Goal: Information Seeking & Learning: Learn about a topic

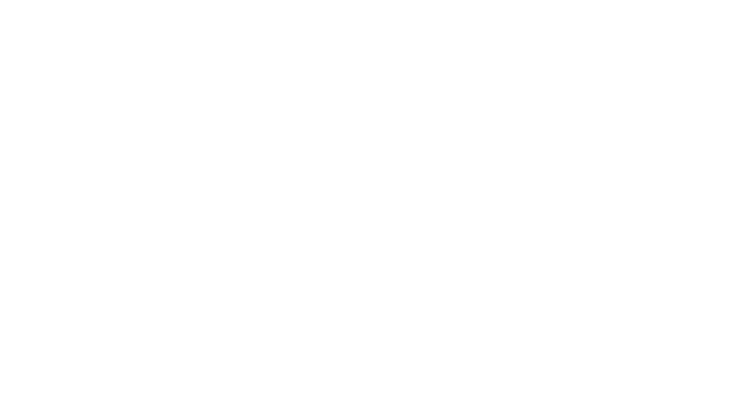
click at [340, 0] on html "ENG FRN" at bounding box center [373, 0] width 746 height 0
click at [222, 0] on html "ENG FRN" at bounding box center [373, 0] width 746 height 0
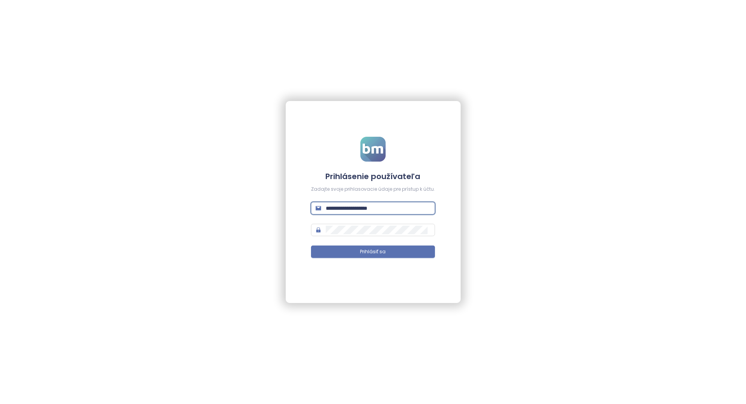
click at [337, 206] on input "**********" at bounding box center [378, 208] width 105 height 9
type input "**********"
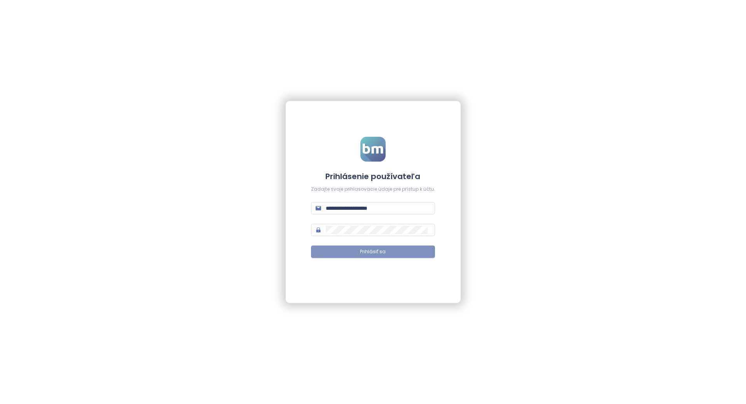
click at [378, 249] on span "Prihlásiť sa" at bounding box center [373, 251] width 26 height 7
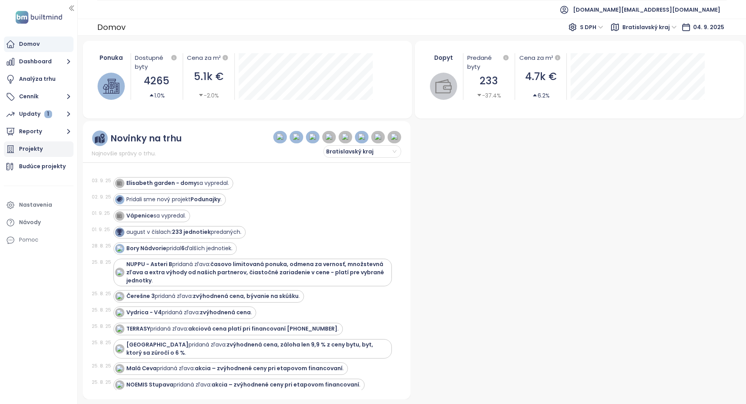
click at [35, 148] on div "Projekty" at bounding box center [31, 149] width 24 height 10
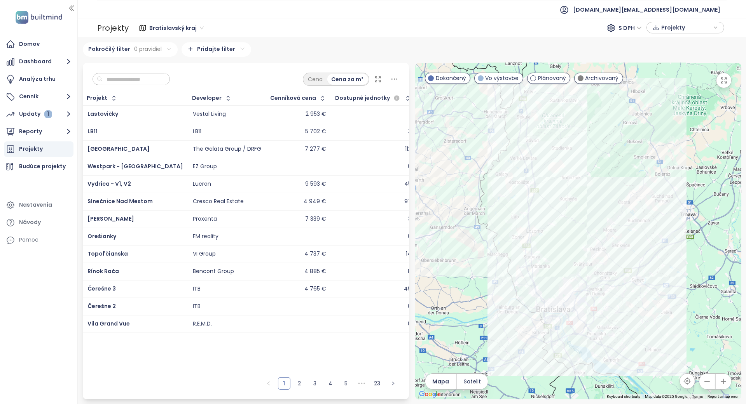
click at [120, 80] on input "text" at bounding box center [134, 79] width 63 height 12
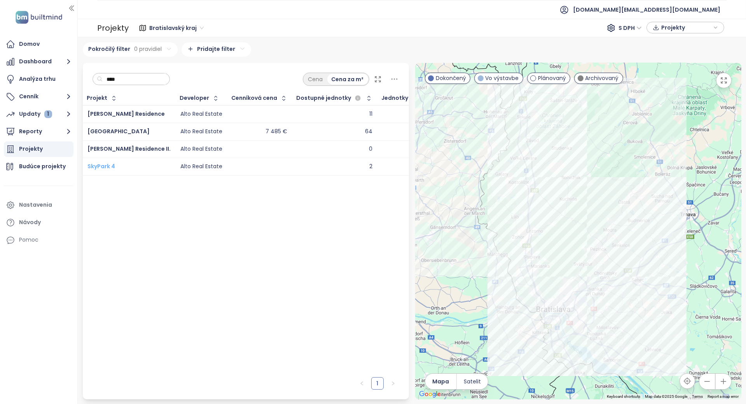
click at [108, 167] on span "SkyPark 4" at bounding box center [101, 166] width 28 height 8
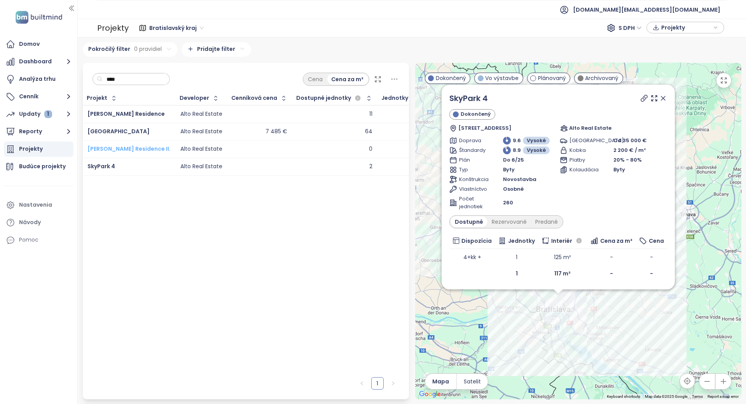
click at [112, 146] on span "[PERSON_NAME] Residence II." at bounding box center [128, 149] width 83 height 8
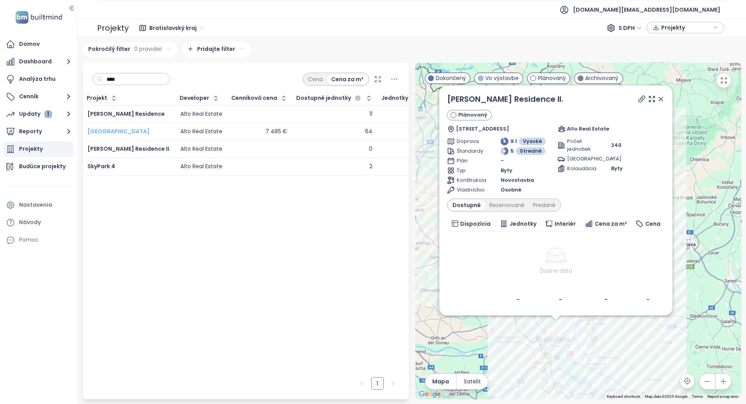
click at [117, 129] on span "SkyPark Tower" at bounding box center [118, 131] width 62 height 8
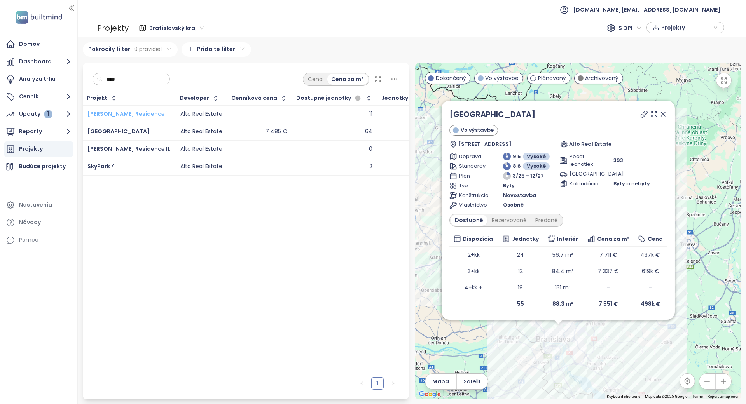
click at [116, 112] on span "Florian Residence" at bounding box center [125, 114] width 77 height 8
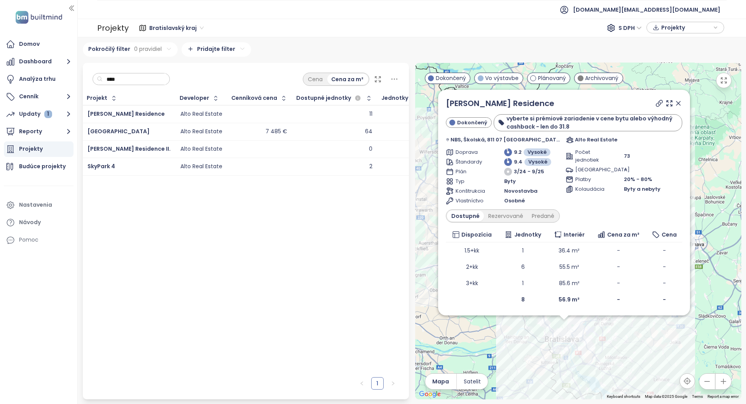
click at [126, 77] on input "****" at bounding box center [134, 79] width 63 height 12
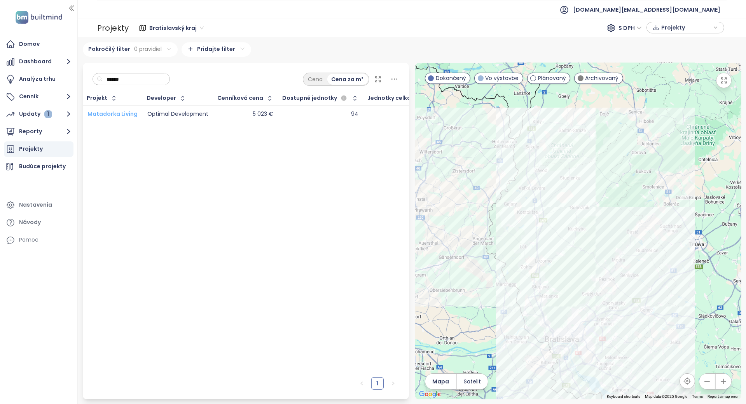
type input "******"
click at [118, 113] on span "Matadorka Living" at bounding box center [112, 114] width 50 height 8
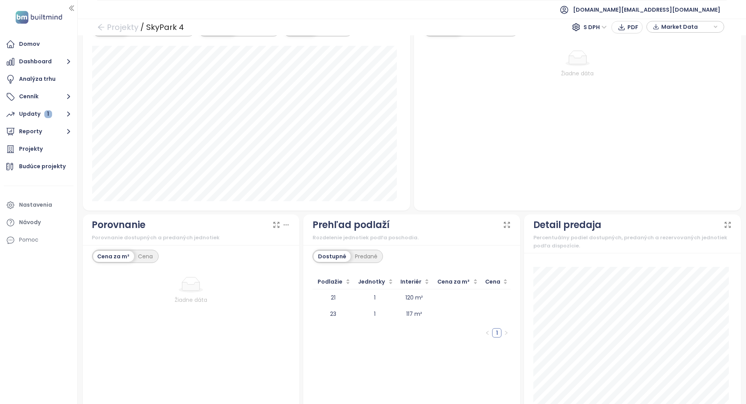
scroll to position [541, 0]
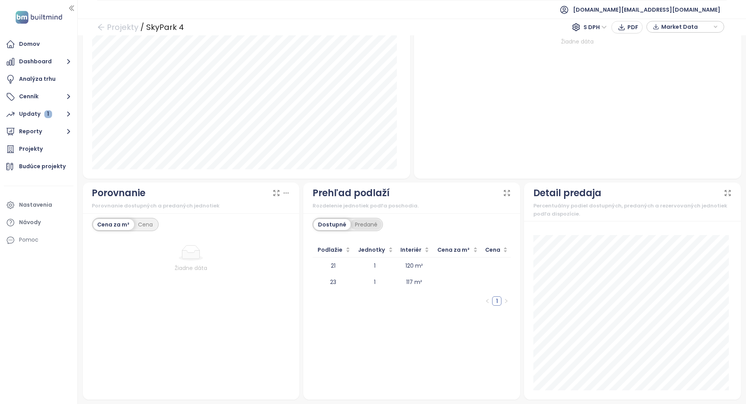
click at [367, 221] on div "Predané" at bounding box center [366, 224] width 31 height 11
click at [332, 226] on div "Dostupné" at bounding box center [331, 224] width 35 height 11
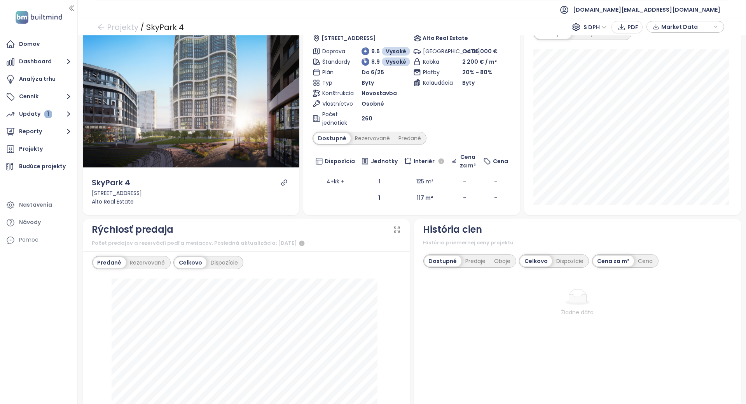
scroll to position [0, 0]
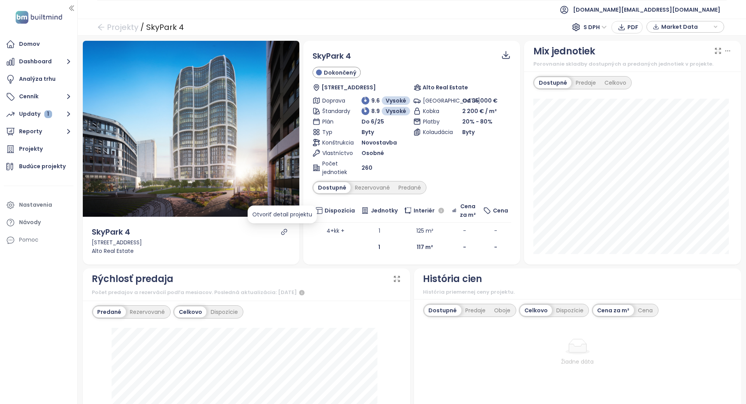
click at [281, 229] on icon "link" at bounding box center [284, 232] width 7 height 7
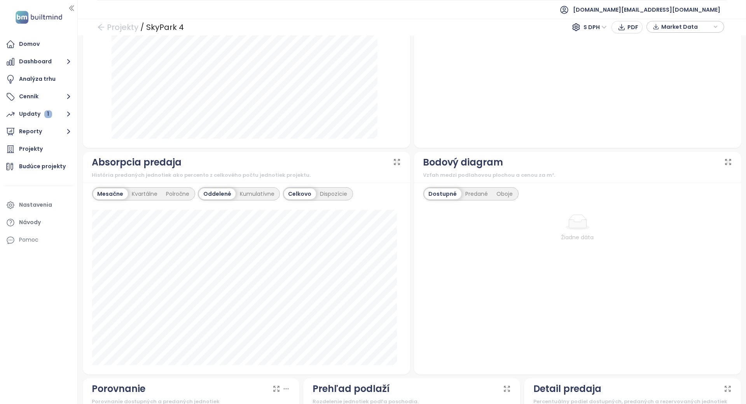
scroll to position [541, 0]
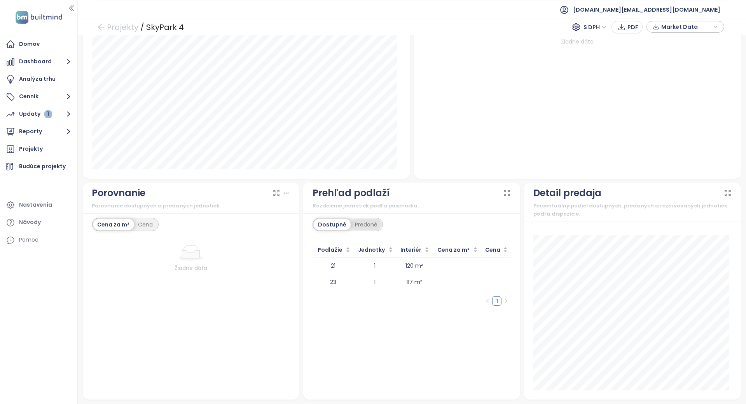
click at [363, 228] on div "Predané" at bounding box center [366, 224] width 31 height 11
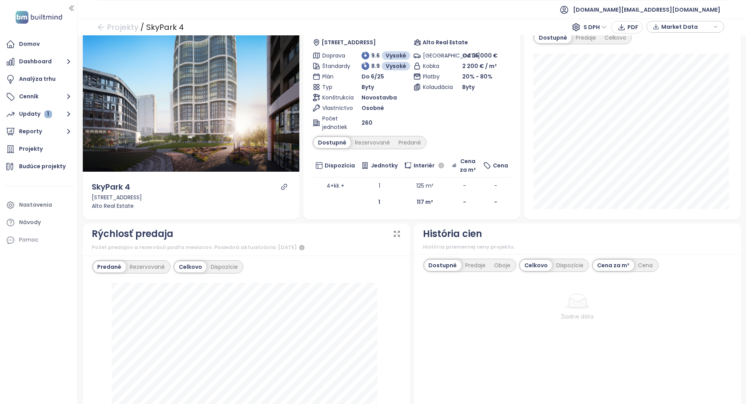
scroll to position [49, 0]
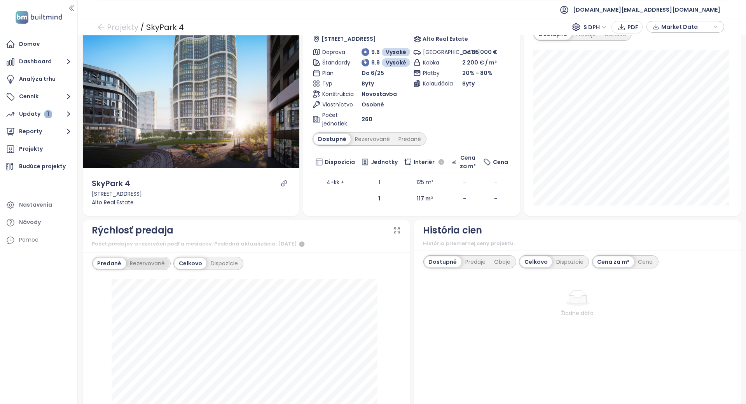
click at [162, 262] on div "Rezervované" at bounding box center [148, 263] width 44 height 11
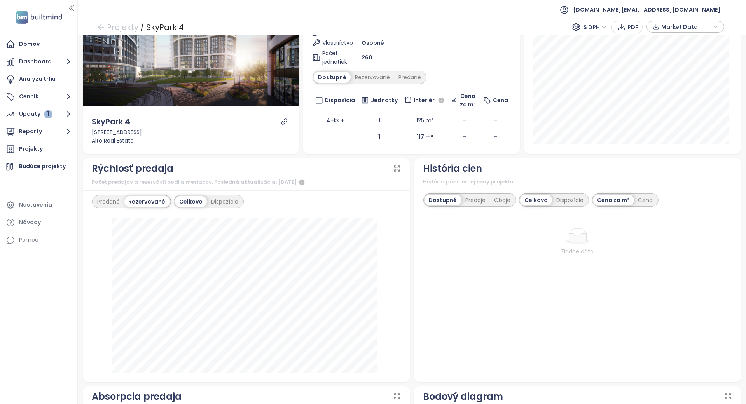
scroll to position [111, 0]
click at [225, 201] on div "Dispozície" at bounding box center [225, 201] width 36 height 11
click at [479, 196] on div "Predaje" at bounding box center [475, 199] width 29 height 11
click at [490, 197] on div "Oboje" at bounding box center [502, 199] width 25 height 11
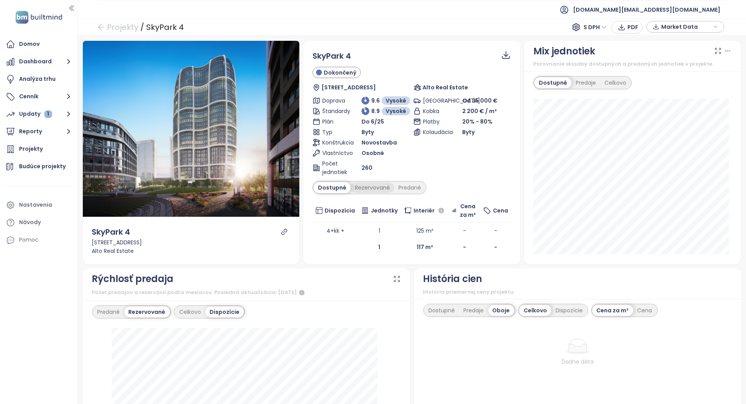
click at [363, 190] on div "Rezervované" at bounding box center [373, 187] width 44 height 11
click at [400, 194] on div "SkyPark 4 Dokončený Továrenská 12, 811 09 Bratislava-Staré Mesto, Slovakia Alto…" at bounding box center [412, 152] width 198 height 205
click at [405, 183] on div "Predané" at bounding box center [409, 187] width 31 height 11
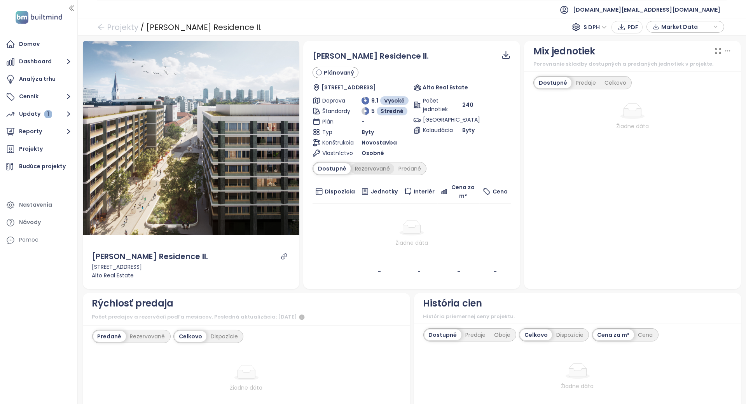
click at [358, 164] on div "Rezervované" at bounding box center [373, 168] width 44 height 11
click at [404, 169] on div "Predané" at bounding box center [409, 168] width 31 height 11
click at [339, 168] on div "Dostupné" at bounding box center [331, 168] width 35 height 11
click at [365, 165] on div "Rezervované" at bounding box center [373, 168] width 44 height 11
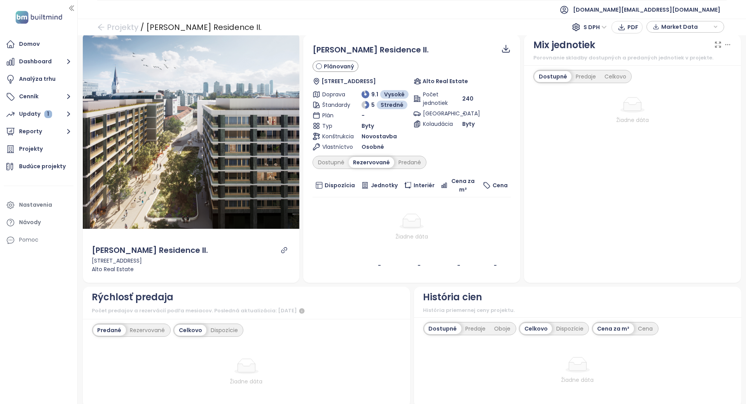
scroll to position [10, 0]
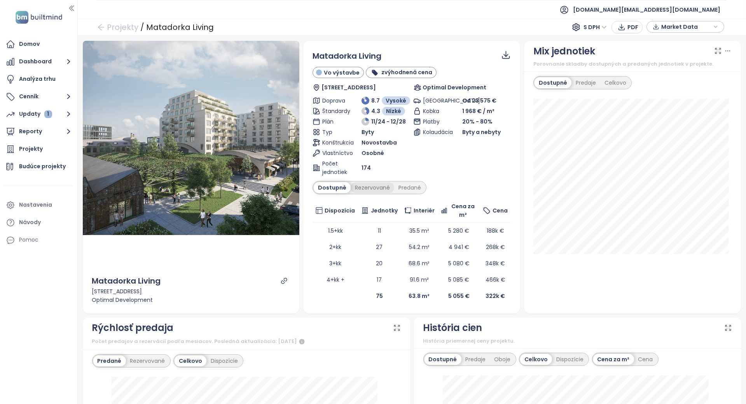
click at [358, 187] on div "Rezervované" at bounding box center [373, 187] width 44 height 11
click at [414, 188] on div "Predané" at bounding box center [409, 187] width 31 height 11
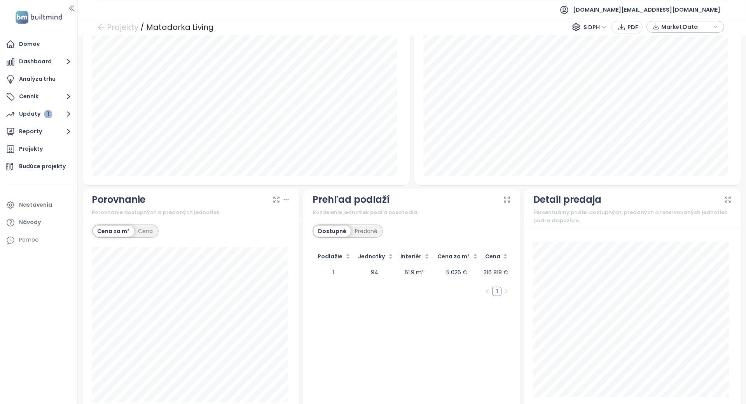
scroll to position [595, 0]
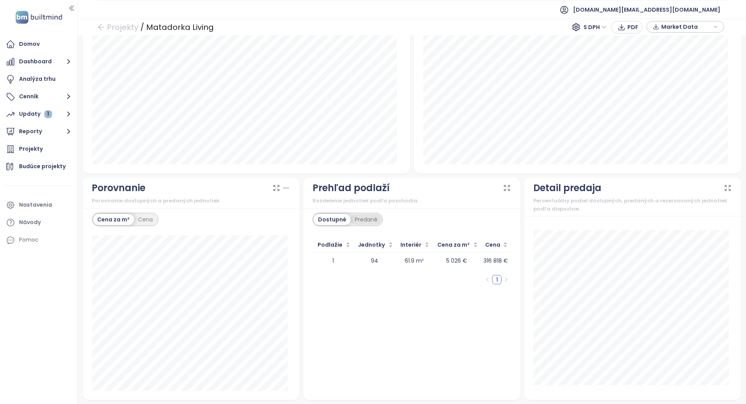
click at [360, 218] on div "Predané" at bounding box center [366, 219] width 31 height 11
click at [336, 218] on div "Dostupné" at bounding box center [331, 219] width 35 height 11
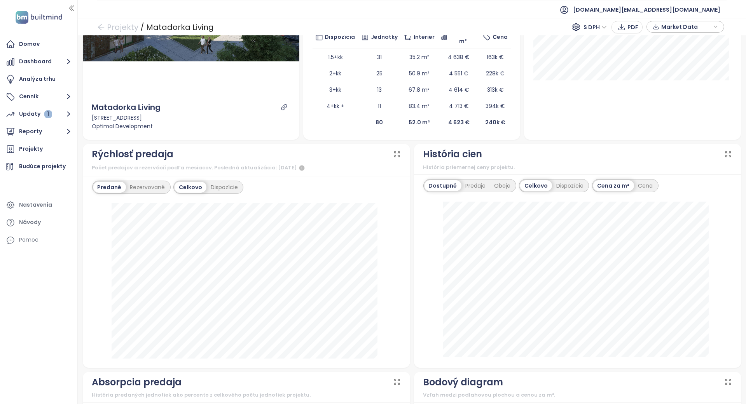
scroll to position [0, 0]
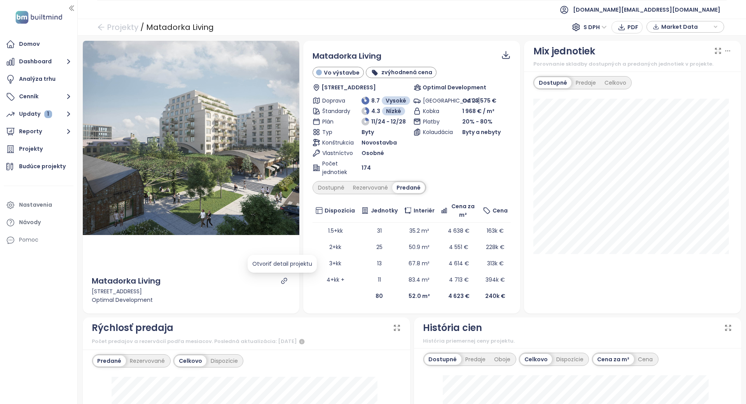
click at [285, 280] on div at bounding box center [283, 281] width 9 height 7
click at [281, 283] on icon "link" at bounding box center [284, 281] width 7 height 7
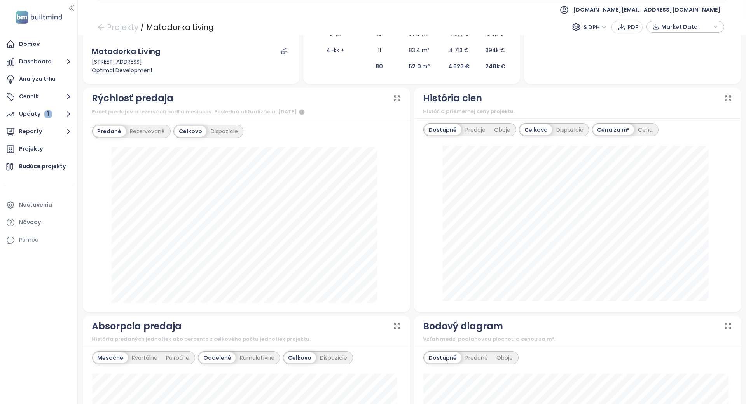
scroll to position [226, 0]
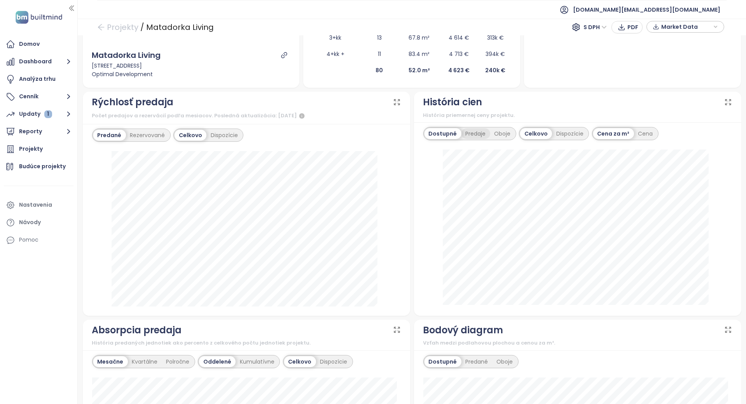
click at [477, 131] on div "Predaje" at bounding box center [475, 133] width 29 height 11
click at [493, 133] on div "Oboje" at bounding box center [502, 133] width 25 height 11
click at [568, 131] on div "Dispozície" at bounding box center [569, 133] width 36 height 11
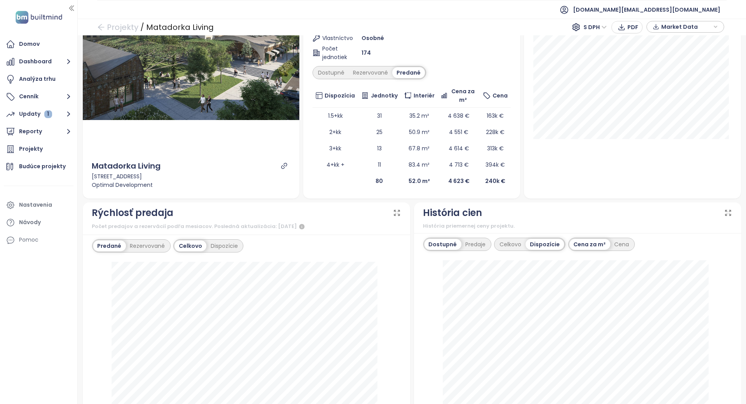
scroll to position [0, 0]
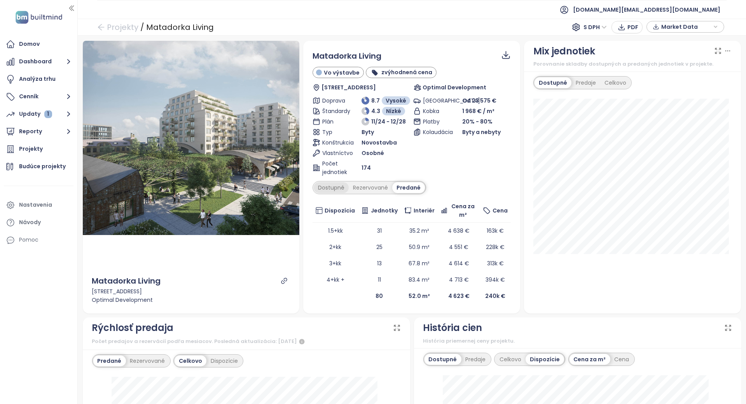
click at [338, 185] on div "Dostupné" at bounding box center [331, 187] width 35 height 11
click at [281, 282] on icon "link" at bounding box center [284, 281] width 7 height 7
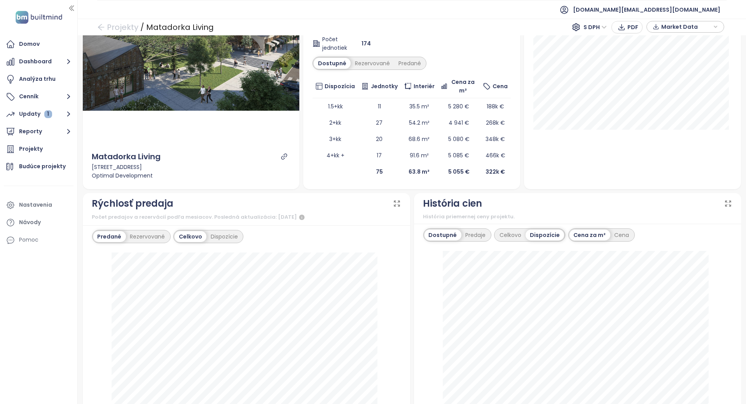
scroll to position [124, 0]
click at [495, 232] on div "Celkovo" at bounding box center [510, 235] width 30 height 11
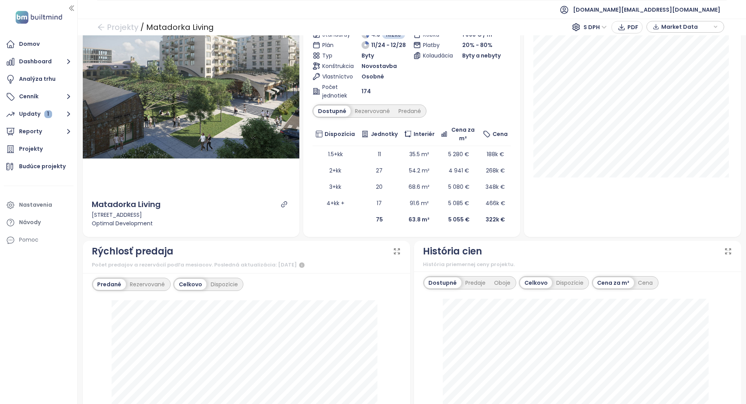
scroll to position [0, 0]
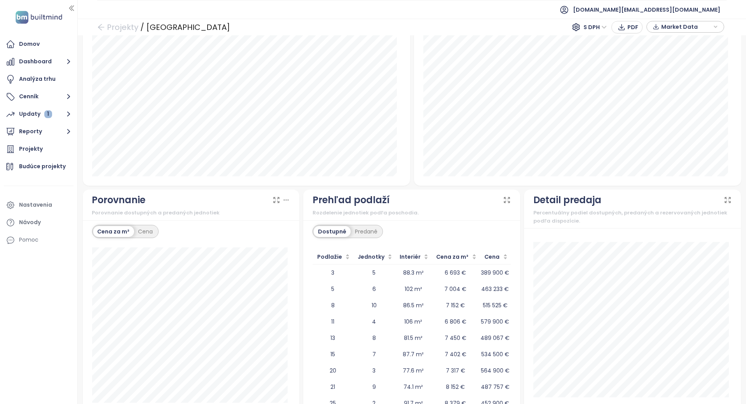
scroll to position [611, 0]
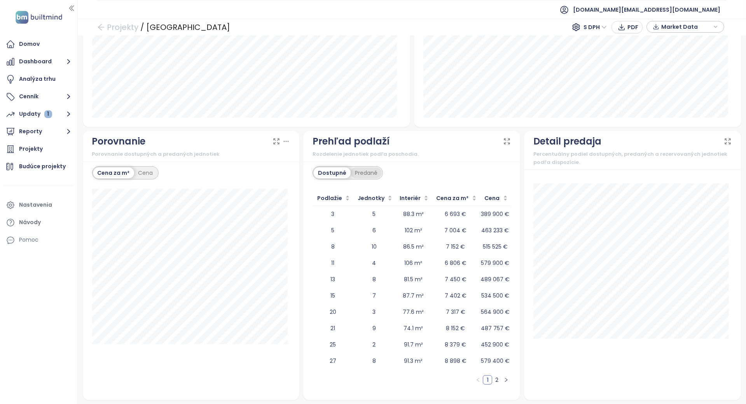
click at [365, 172] on div "Predané" at bounding box center [366, 173] width 31 height 11
click at [331, 171] on div "Dostupné" at bounding box center [331, 173] width 35 height 11
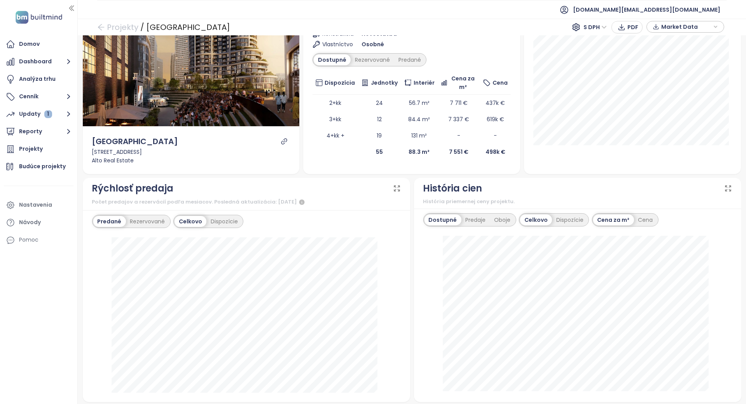
scroll to position [101, 0]
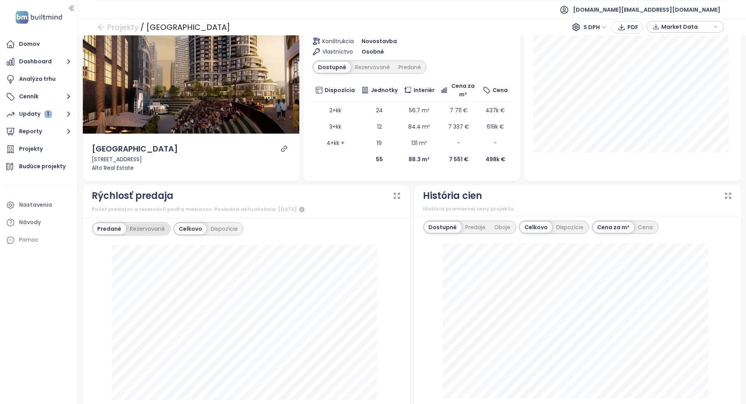
click at [158, 226] on div "Rezervované" at bounding box center [148, 229] width 44 height 11
click at [220, 225] on div "Dispozície" at bounding box center [225, 229] width 36 height 11
click at [465, 227] on div "Predaje" at bounding box center [475, 227] width 29 height 11
click at [492, 226] on div "Oboje" at bounding box center [502, 227] width 25 height 11
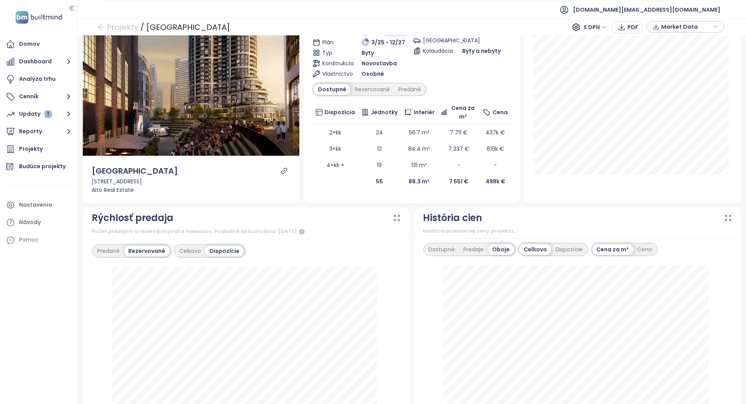
scroll to position [0, 0]
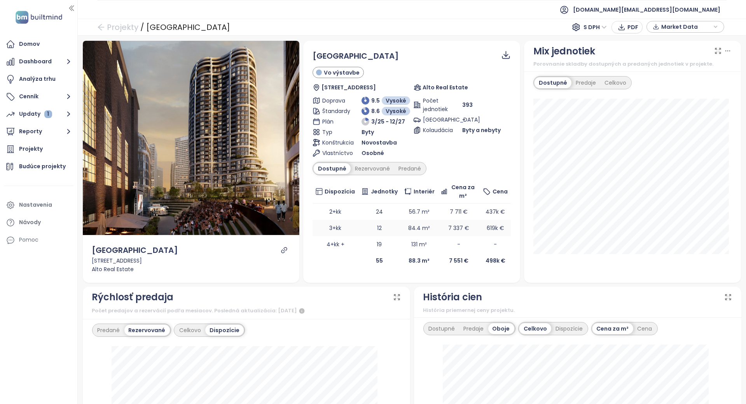
click at [331, 222] on td "3+kk" at bounding box center [335, 228] width 45 height 16
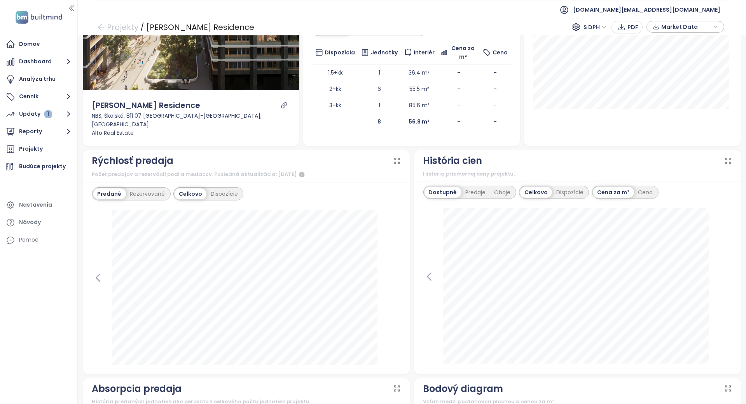
scroll to position [147, 0]
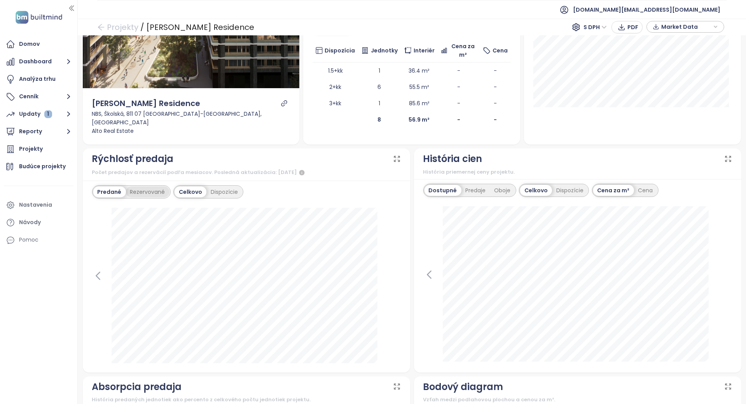
click at [145, 187] on div "Rezervované" at bounding box center [148, 192] width 44 height 11
click at [117, 187] on div "Predané" at bounding box center [108, 192] width 31 height 11
click at [465, 185] on div "Predaje" at bounding box center [475, 190] width 29 height 11
click at [505, 185] on div "Oboje" at bounding box center [502, 190] width 25 height 11
click at [473, 185] on div "Predaje" at bounding box center [473, 190] width 29 height 11
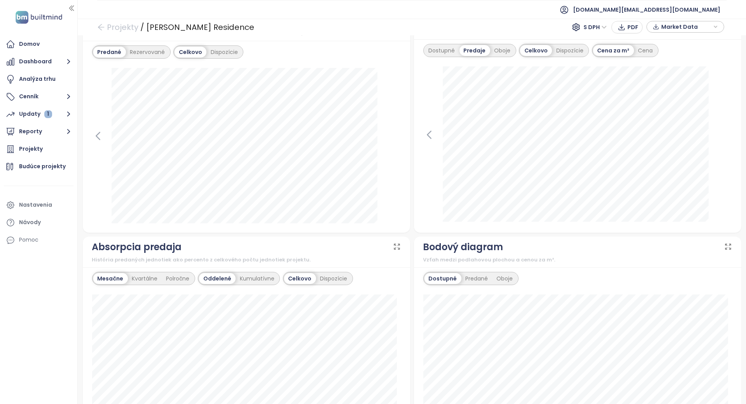
scroll to position [173, 0]
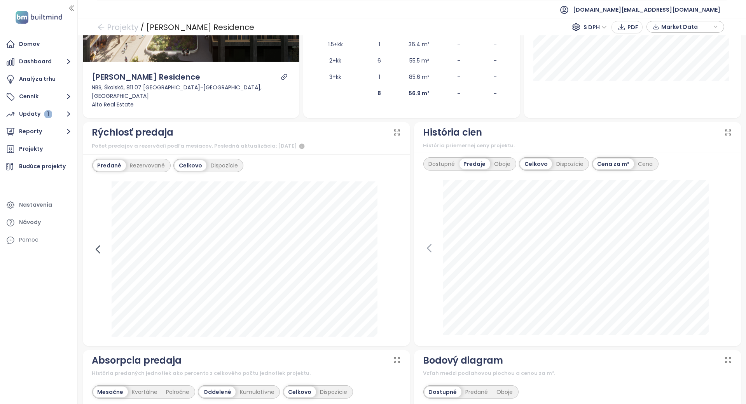
click at [98, 244] on icon at bounding box center [98, 250] width 12 height 12
click at [391, 244] on icon at bounding box center [395, 250] width 12 height 12
